Goal: Information Seeking & Learning: Learn about a topic

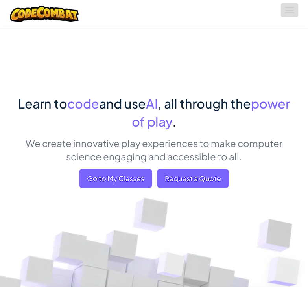
click at [292, 15] on button "Toggle navigation" at bounding box center [289, 10] width 17 height 14
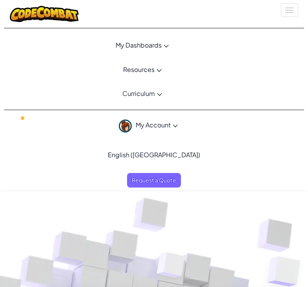
click at [146, 90] on span "Curriculum" at bounding box center [138, 93] width 33 height 8
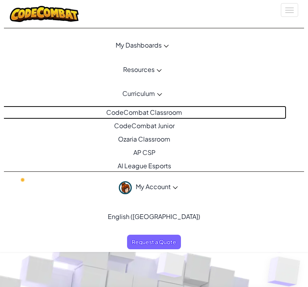
click at [166, 113] on link "CodeCombat Classroom" at bounding box center [142, 112] width 289 height 13
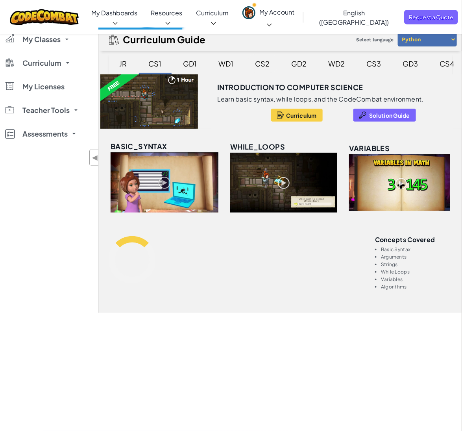
click at [262, 65] on div "CS2" at bounding box center [263, 63] width 30 height 19
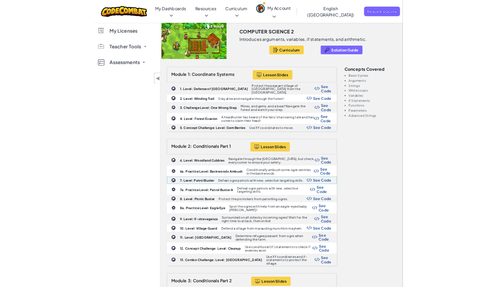
scroll to position [59, 0]
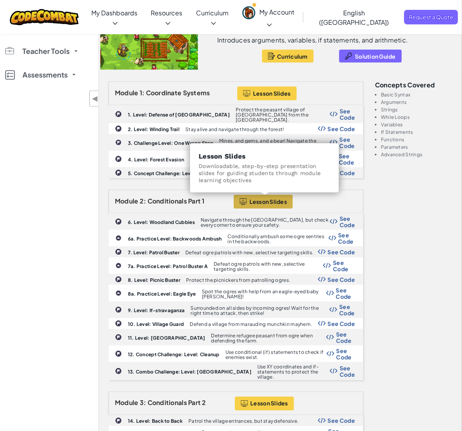
click at [265, 203] on span "Lesson Slides" at bounding box center [269, 201] width 38 height 6
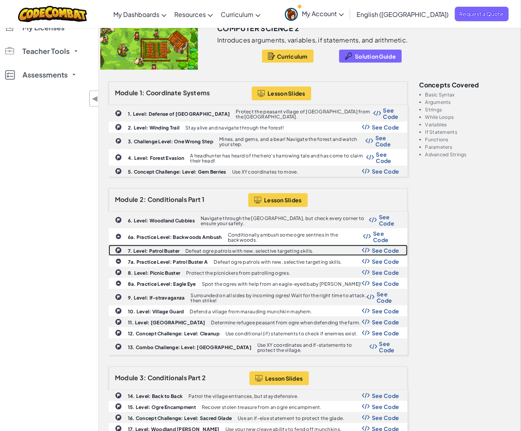
click at [308, 248] on p "Defeat ogre patrols with new, selective targeting skills." at bounding box center [249, 250] width 128 height 5
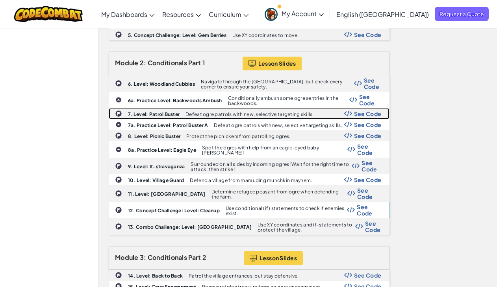
scroll to position [256, 0]
